Goal: Task Accomplishment & Management: Complete application form

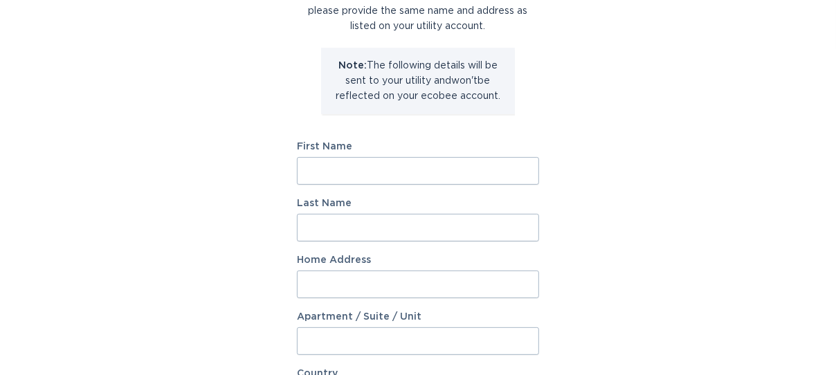
scroll to position [184, 0]
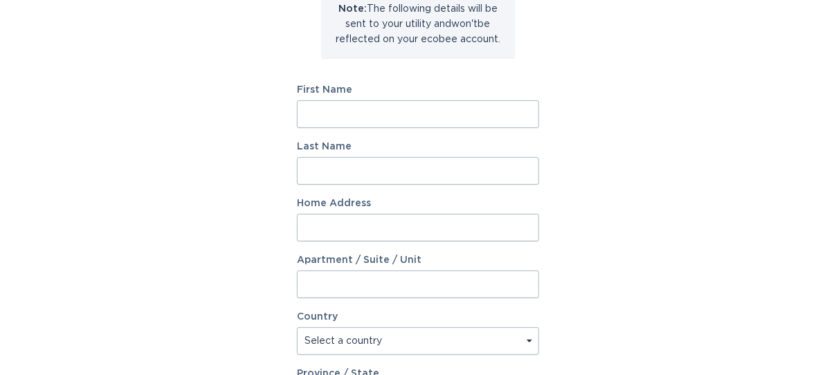
click at [436, 118] on input "First Name" at bounding box center [418, 114] width 242 height 28
type input "[PERSON_NAME]"
type input "Wiley"
type input "[STREET_ADDRESS]"
select select "US"
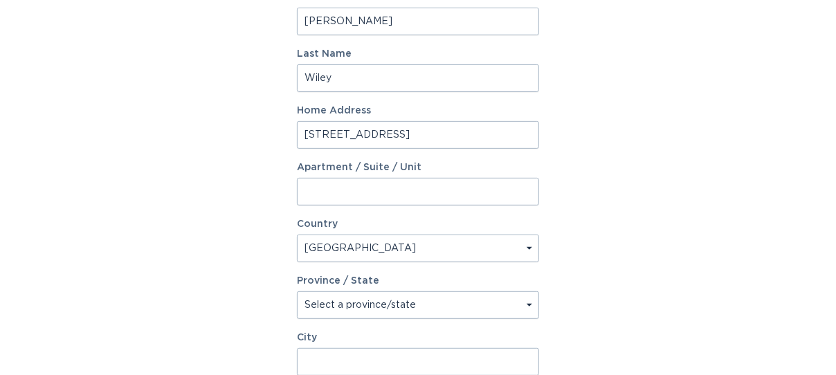
scroll to position [369, 0]
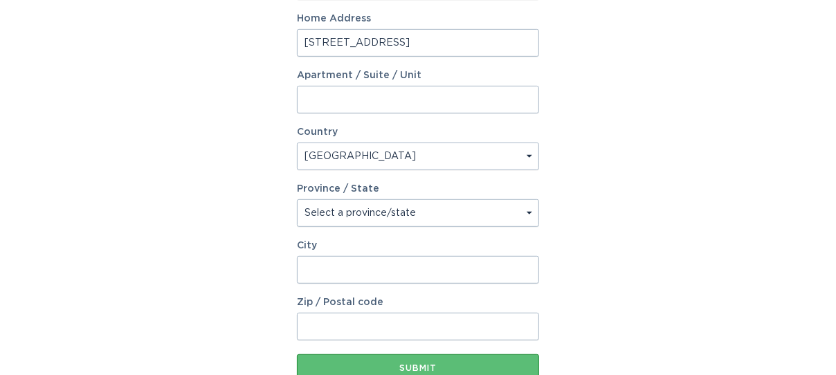
click at [529, 212] on select "Select a province/state [US_STATE] [US_STATE] [US_STATE] [US_STATE] [US_STATE] …" at bounding box center [418, 213] width 242 height 28
select select "AL"
click at [297, 199] on select "Select a province/state [US_STATE] [US_STATE] [US_STATE] [US_STATE] [US_STATE] …" at bounding box center [418, 213] width 242 height 28
click at [410, 268] on input "City" at bounding box center [418, 270] width 242 height 28
type input "[GEOGRAPHIC_DATA]"
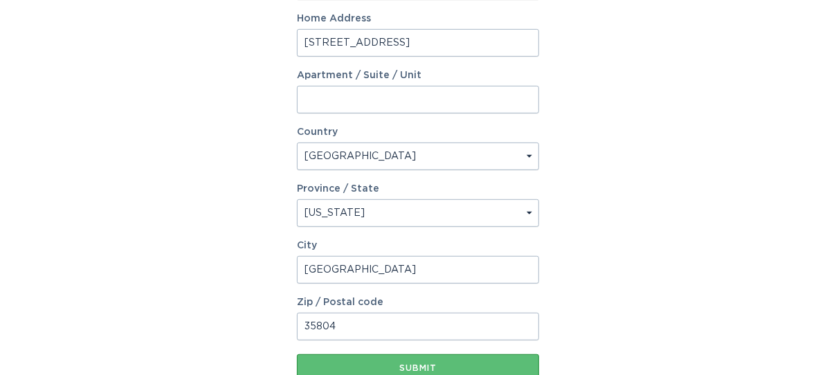
click at [339, 326] on input "35804" at bounding box center [418, 327] width 242 height 28
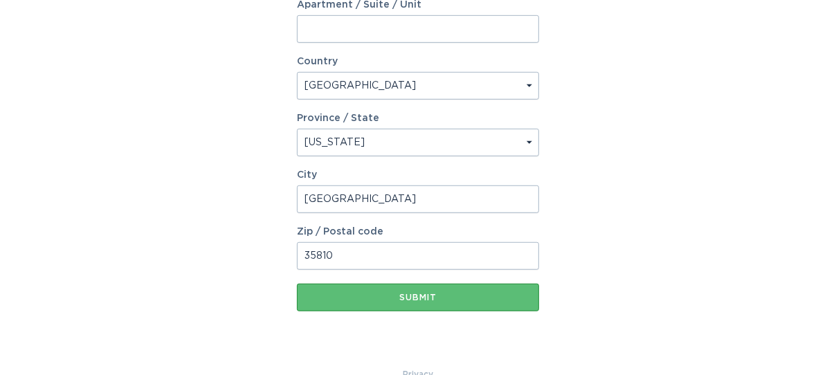
scroll to position [467, 0]
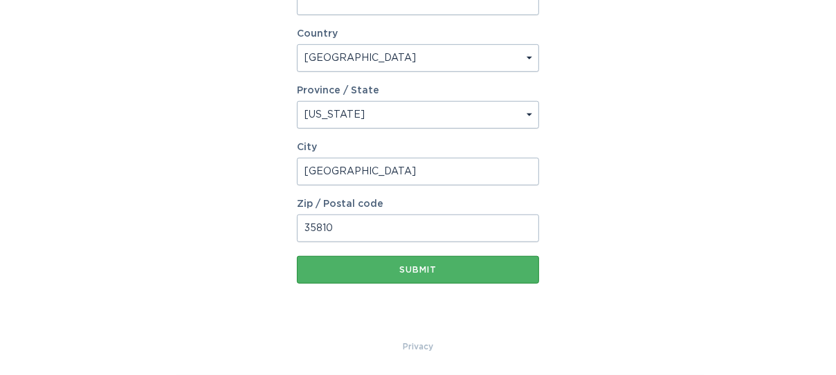
type input "35810"
click at [415, 271] on div "Submit" at bounding box center [418, 270] width 228 height 8
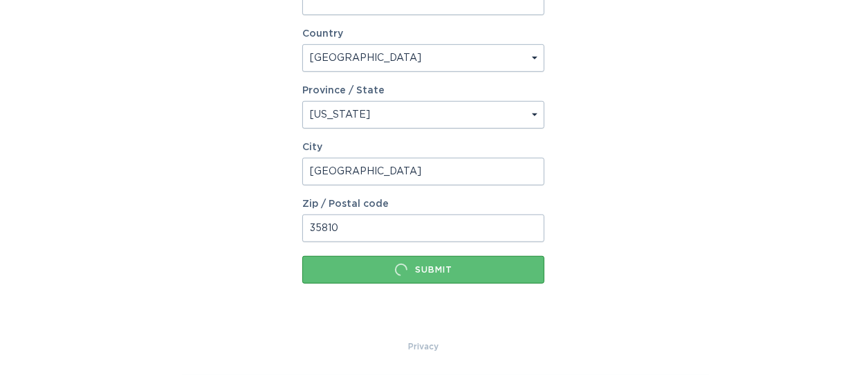
scroll to position [0, 0]
